Goal: Transaction & Acquisition: Purchase product/service

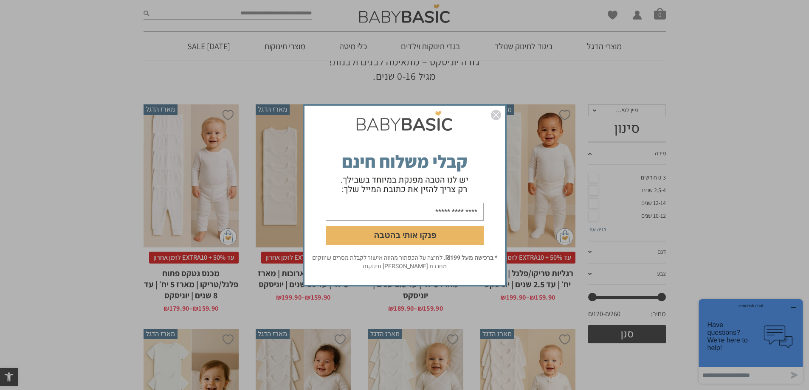
click at [495, 113] on img "סגור" at bounding box center [496, 115] width 10 height 10
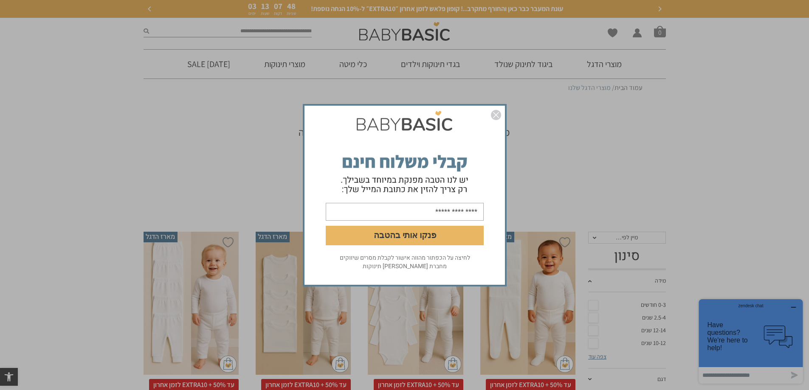
click at [494, 118] on img "סגור" at bounding box center [496, 115] width 10 height 10
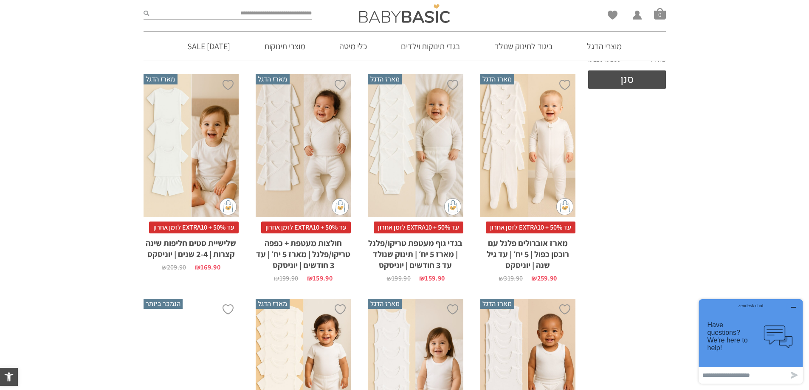
scroll to position [340, 0]
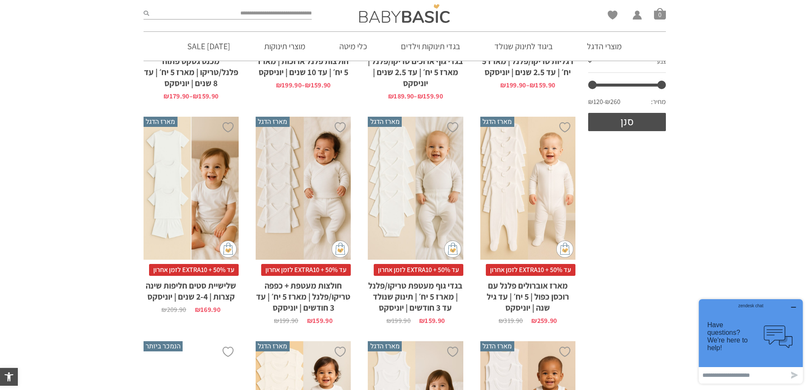
click at [430, 297] on h2 "בגדי גוף מעטפת טריקו/פלנל | מארז 5 יח׳ | תינוק שנולד עד 3 חודשים | יוניסקס" at bounding box center [415, 294] width 95 height 37
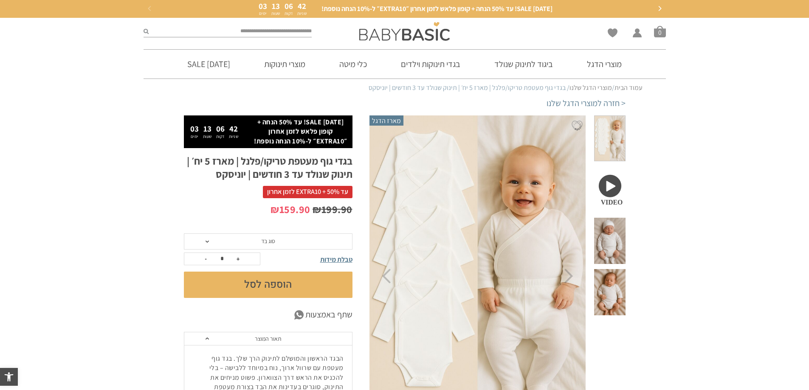
click at [206, 242] on span at bounding box center [206, 242] width 3 height 2
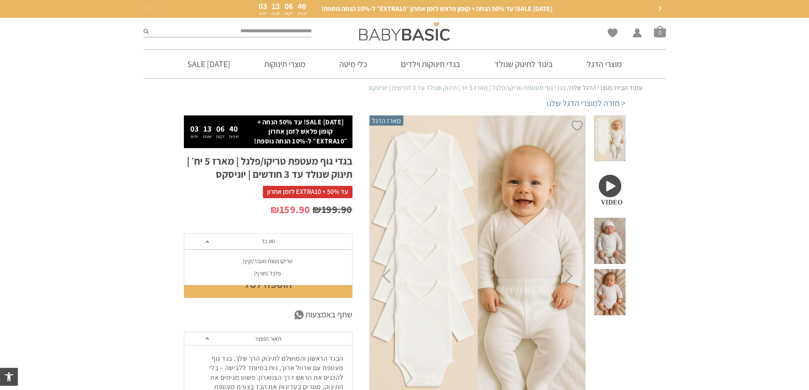
click at [270, 274] on div "פלנל (חורף)" at bounding box center [267, 273] width 169 height 7
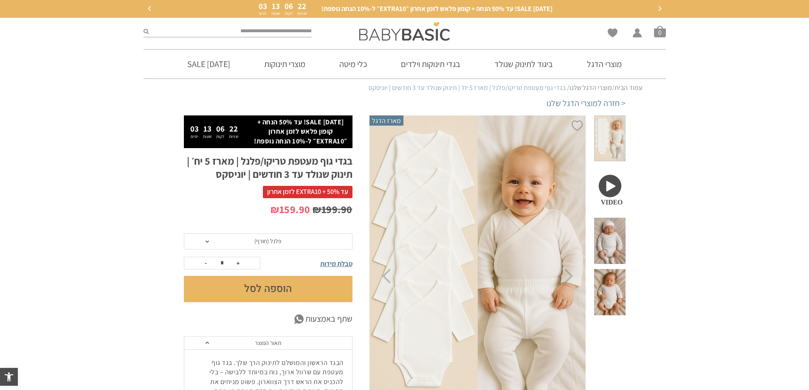
click at [295, 290] on button "הוספה לסל" at bounding box center [268, 289] width 169 height 26
click at [323, 290] on button "submit" at bounding box center [268, 289] width 169 height 26
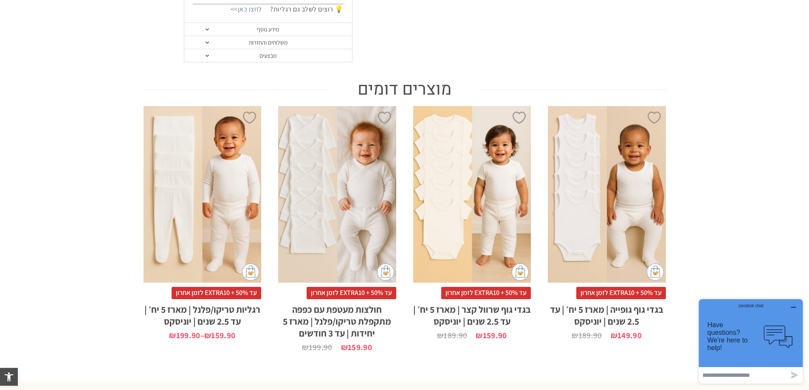
scroll to position [849, 0]
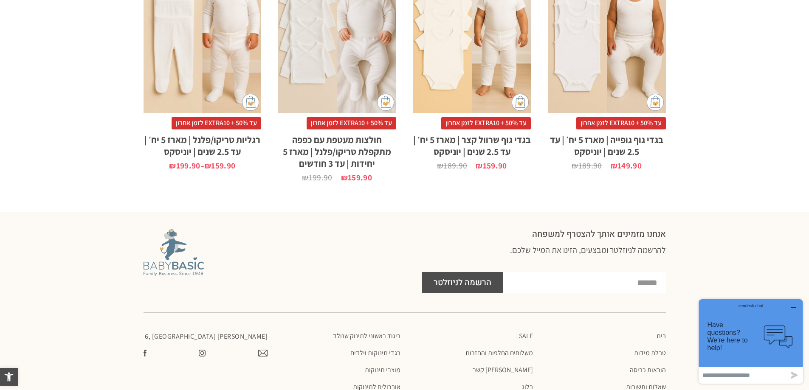
click at [211, 129] on h2 "רגליות טריקו/פלנל | מארז 5 יח׳ | עד 2.5 שנים | יוניסקס" at bounding box center [202, 143] width 118 height 28
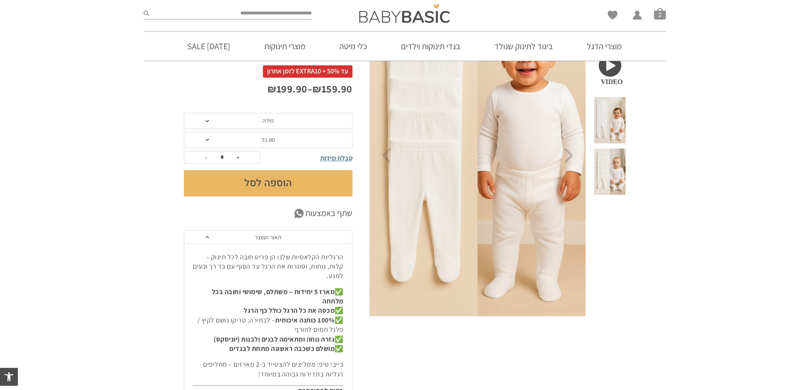
click at [251, 122] on span "מידה" at bounding box center [268, 121] width 169 height 16
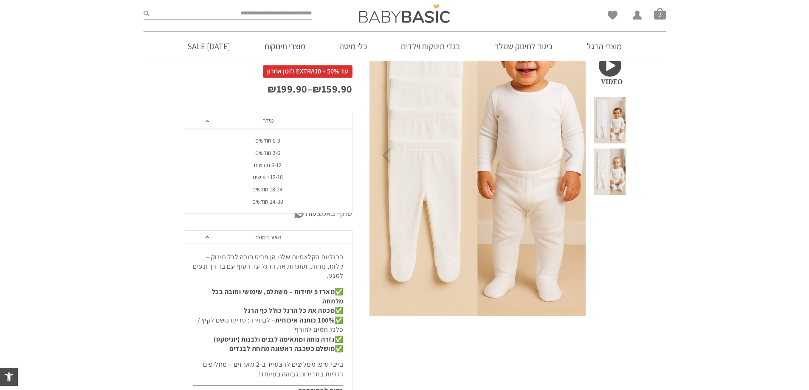
click at [277, 141] on div "0-3 חודשים" at bounding box center [267, 140] width 169 height 7
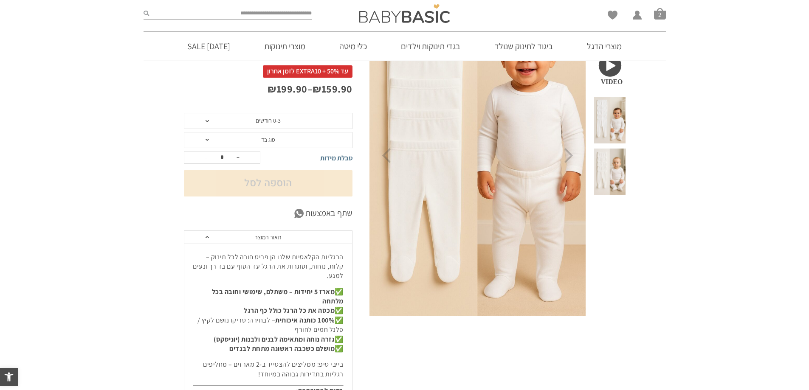
click at [271, 144] on span "סוג בד" at bounding box center [268, 140] width 169 height 16
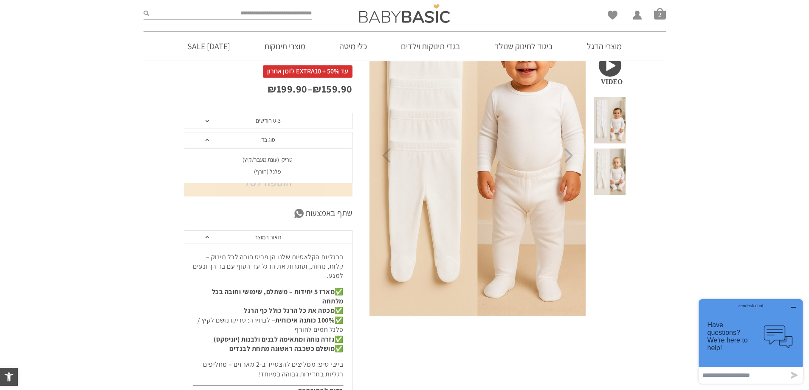
click at [266, 173] on div "פלנל (חורף)" at bounding box center [267, 171] width 169 height 7
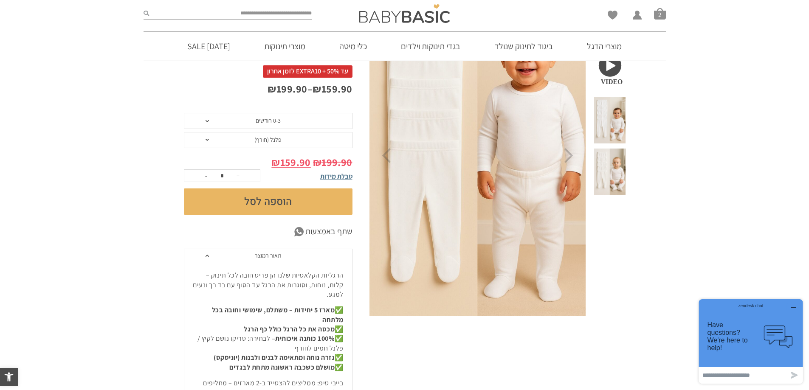
click at [307, 202] on button "הוספה לסל" at bounding box center [268, 201] width 169 height 26
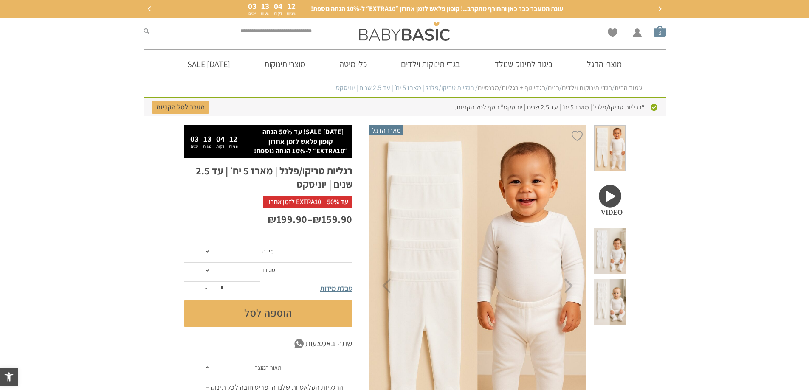
click at [662, 28] on span "סל קניות" at bounding box center [660, 31] width 12 height 12
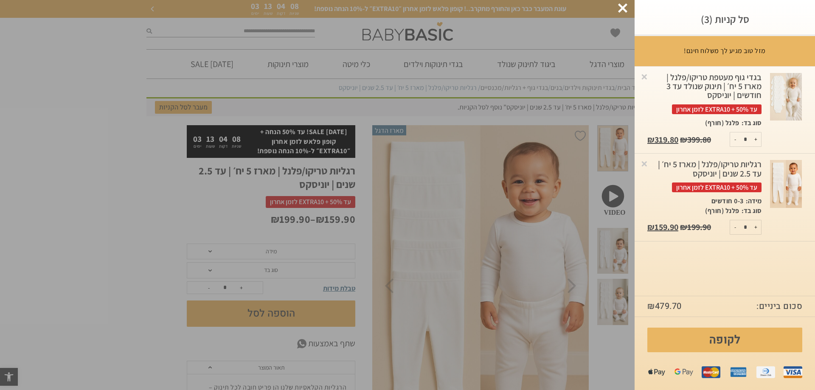
click at [735, 140] on button "-" at bounding box center [735, 139] width 11 height 14
type input "*"
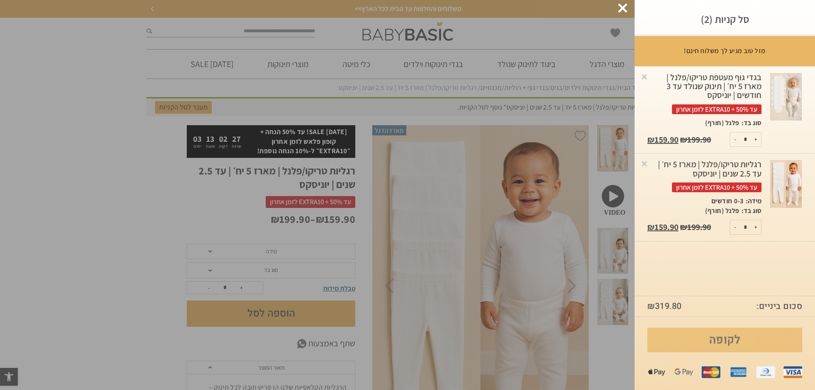
click at [739, 342] on link "לקופה" at bounding box center [724, 340] width 155 height 25
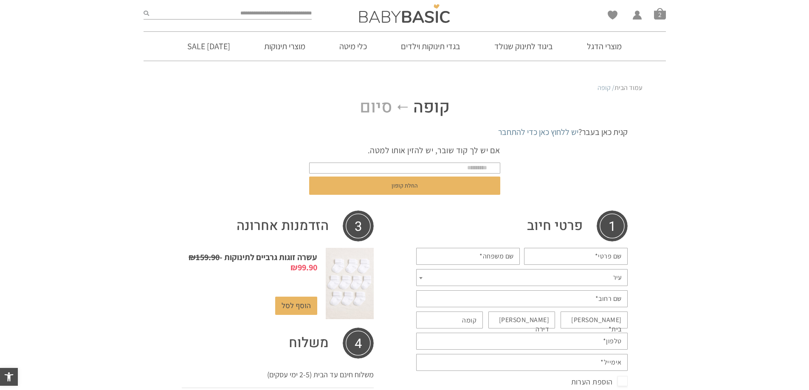
scroll to position [42, 0]
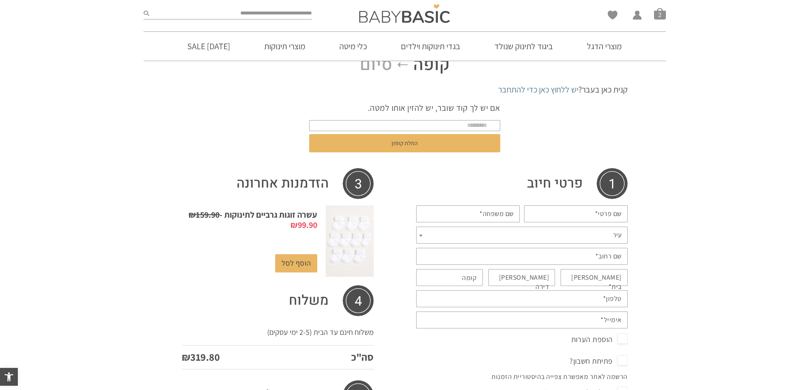
click at [346, 252] on img at bounding box center [350, 240] width 48 height 71
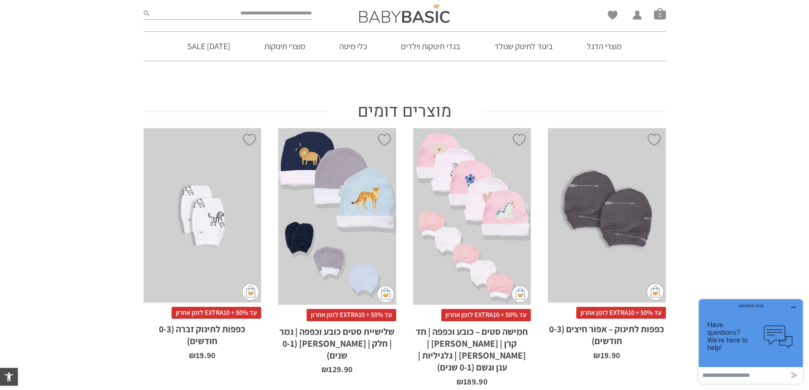
scroll to position [325, 0]
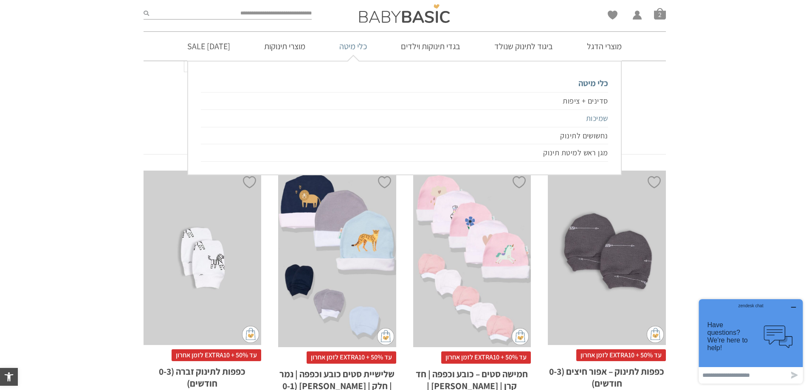
click at [601, 121] on link "שמיכות" at bounding box center [404, 118] width 407 height 17
click at [592, 116] on link "שמיכות" at bounding box center [404, 118] width 407 height 17
click at [594, 134] on link "נחשושים לתינוק" at bounding box center [404, 135] width 407 height 17
click at [563, 136] on link "נחשושים לתינוק" at bounding box center [404, 135] width 407 height 17
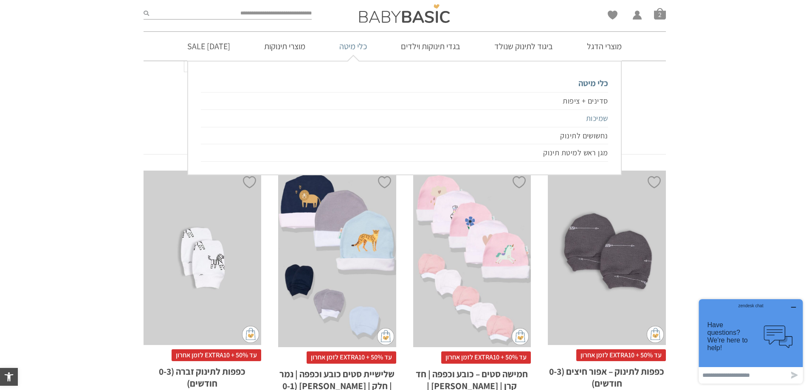
click at [599, 117] on link "שמיכות" at bounding box center [404, 118] width 407 height 17
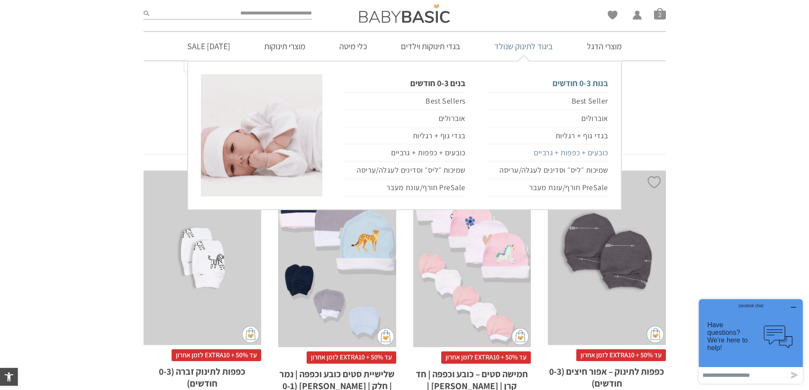
click at [582, 154] on link "כובעים + כפפות + גרביים" at bounding box center [546, 152] width 121 height 17
click at [549, 155] on link "כובעים + כפפות + גרביים" at bounding box center [546, 152] width 121 height 17
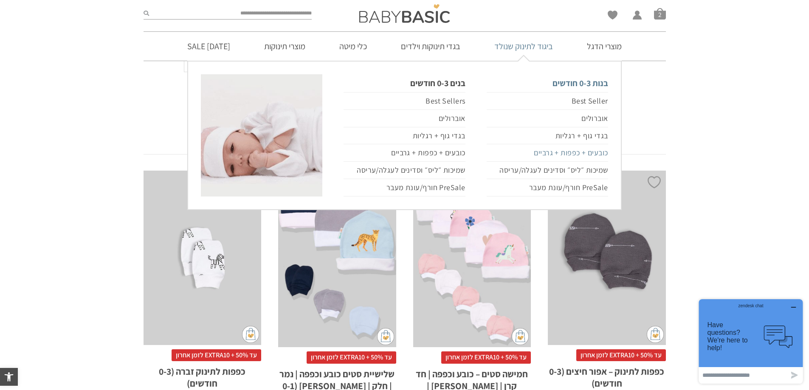
click at [549, 155] on link "כובעים + כפפות + גרביים" at bounding box center [546, 152] width 121 height 17
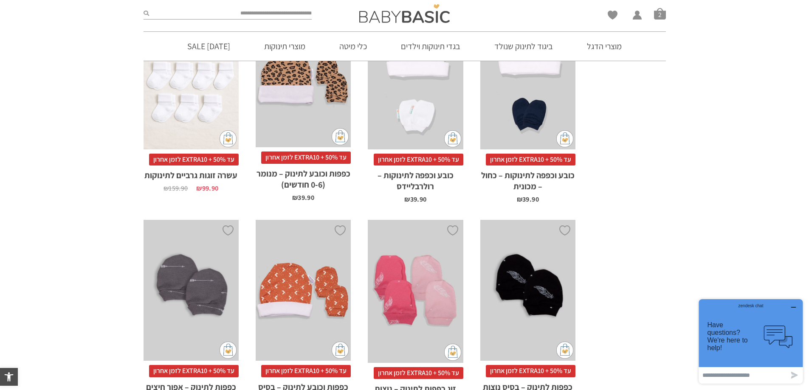
scroll to position [1019, 0]
